Goal: Obtain resource: Download file/media

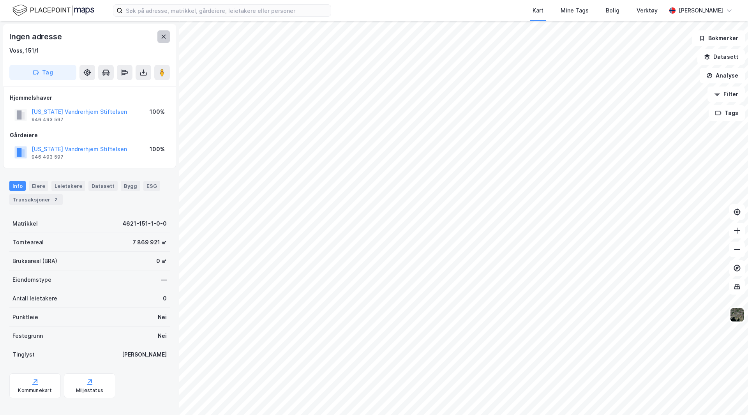
click at [164, 35] on icon at bounding box center [163, 37] width 6 height 6
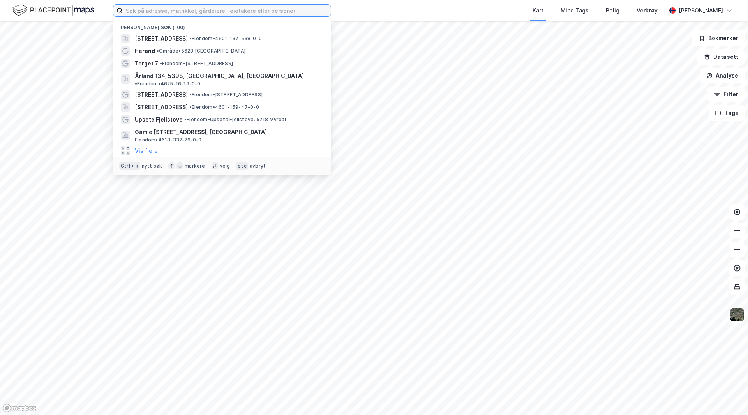
click at [156, 14] on input at bounding box center [227, 11] width 208 height 12
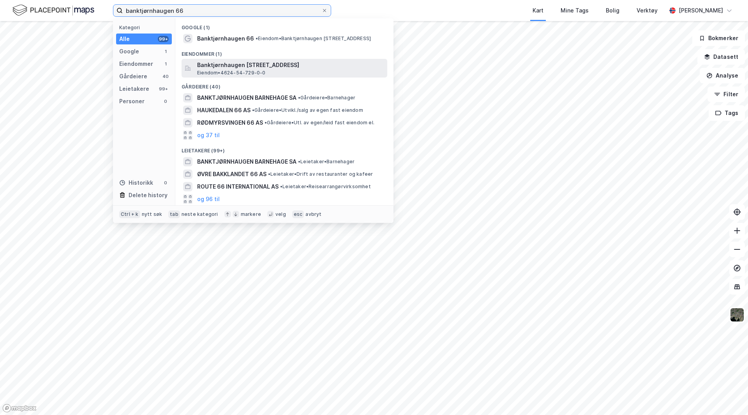
type input "banktjørnhaugen 66"
click at [240, 66] on span "Banktjørnhaugen [STREET_ADDRESS]" at bounding box center [290, 64] width 187 height 9
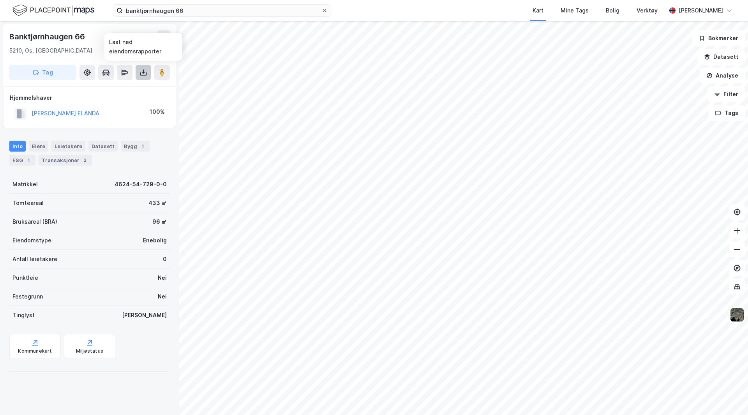
click at [140, 72] on icon at bounding box center [143, 73] width 8 height 8
click at [133, 85] on div "Last ned grunnbok" at bounding box center [109, 88] width 83 height 12
click at [165, 37] on icon at bounding box center [163, 37] width 6 height 6
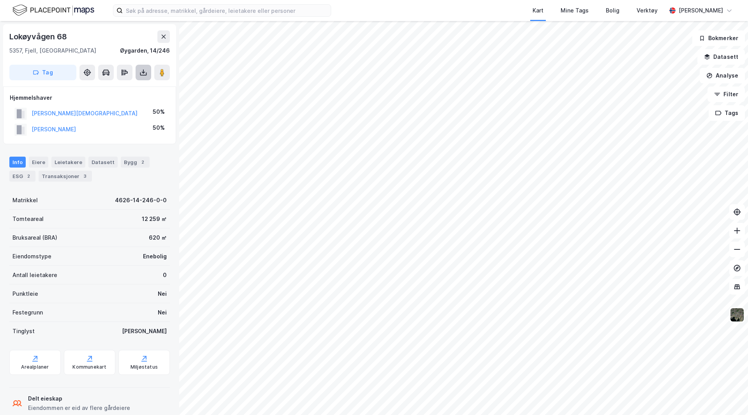
click at [145, 69] on icon at bounding box center [143, 73] width 8 height 8
click at [130, 85] on div "Last ned grunnbok" at bounding box center [109, 88] width 83 height 12
click at [163, 35] on icon at bounding box center [164, 37] width 4 height 4
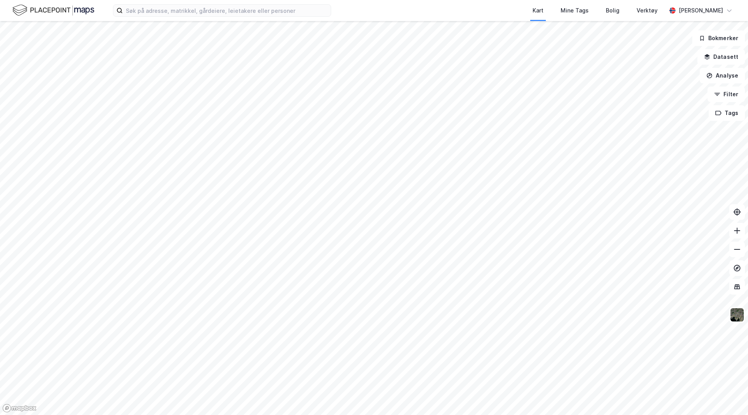
click at [298, 414] on html "Kart Mine Tags Bolig Verktøy Torkjel Valland Bokmerker Datasett Analyse Filter …" at bounding box center [374, 207] width 748 height 415
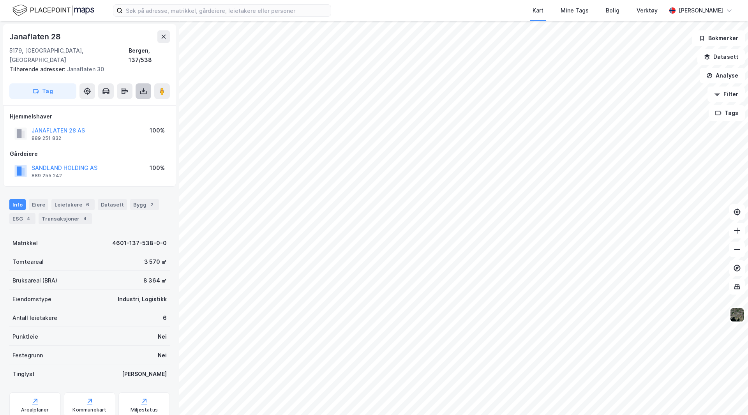
click at [143, 87] on icon at bounding box center [143, 91] width 8 height 8
click at [123, 104] on div "Last ned grunnbok" at bounding box center [104, 107] width 45 height 6
